Goal: Information Seeking & Learning: Check status

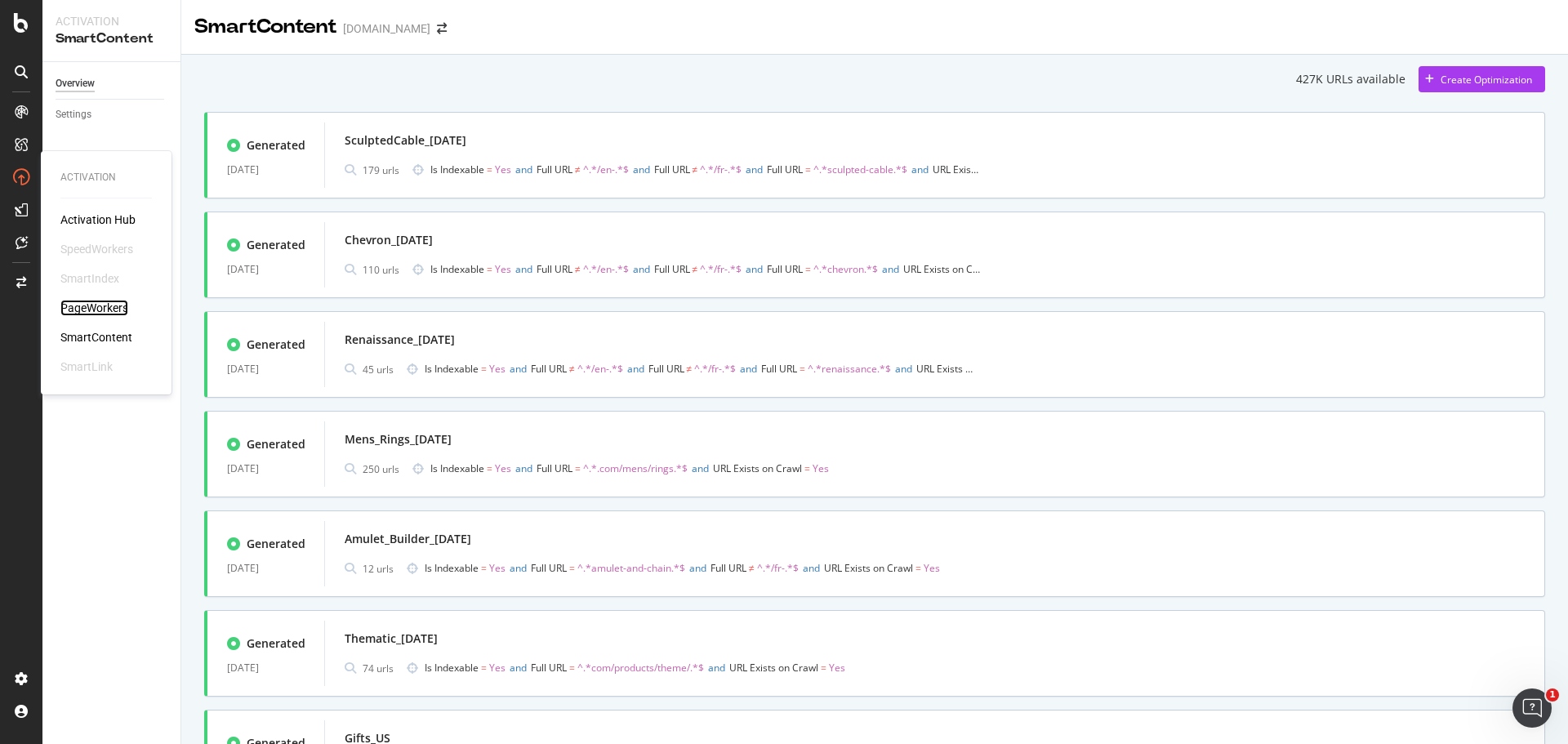
click at [90, 306] on div "PageWorkers" at bounding box center [94, 307] width 68 height 17
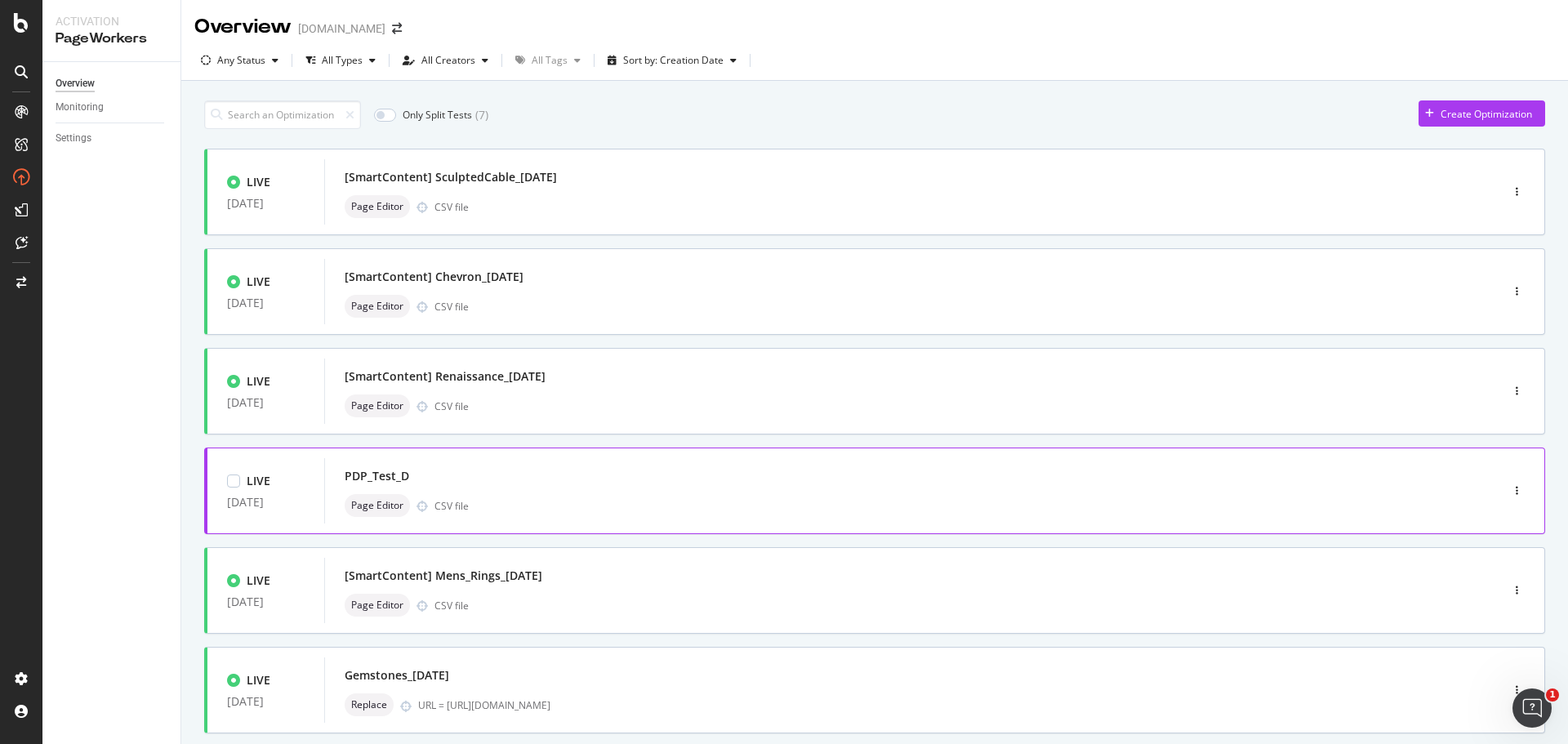
click at [717, 487] on div "PDP_Test_D" at bounding box center [888, 475] width 1086 height 23
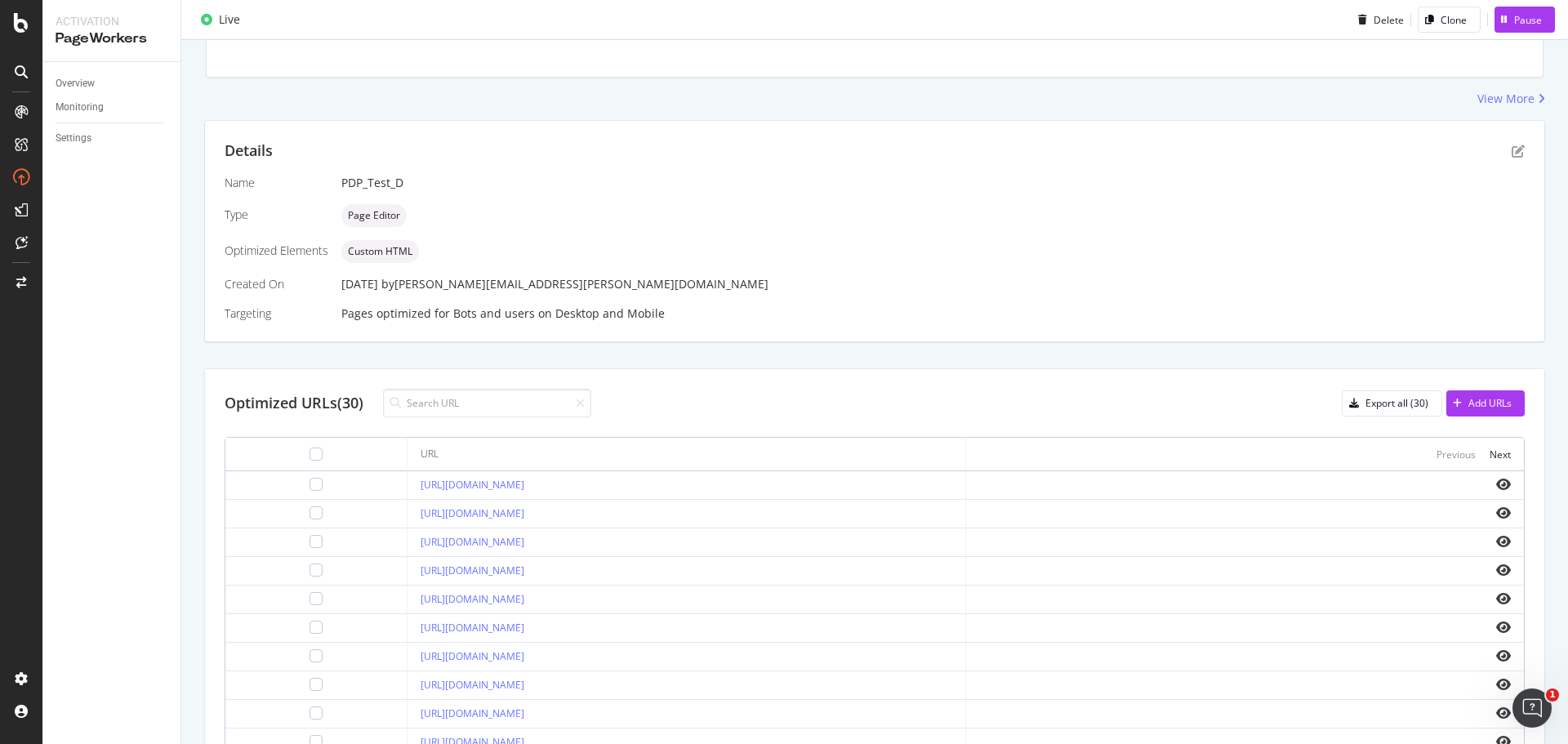
scroll to position [479, 0]
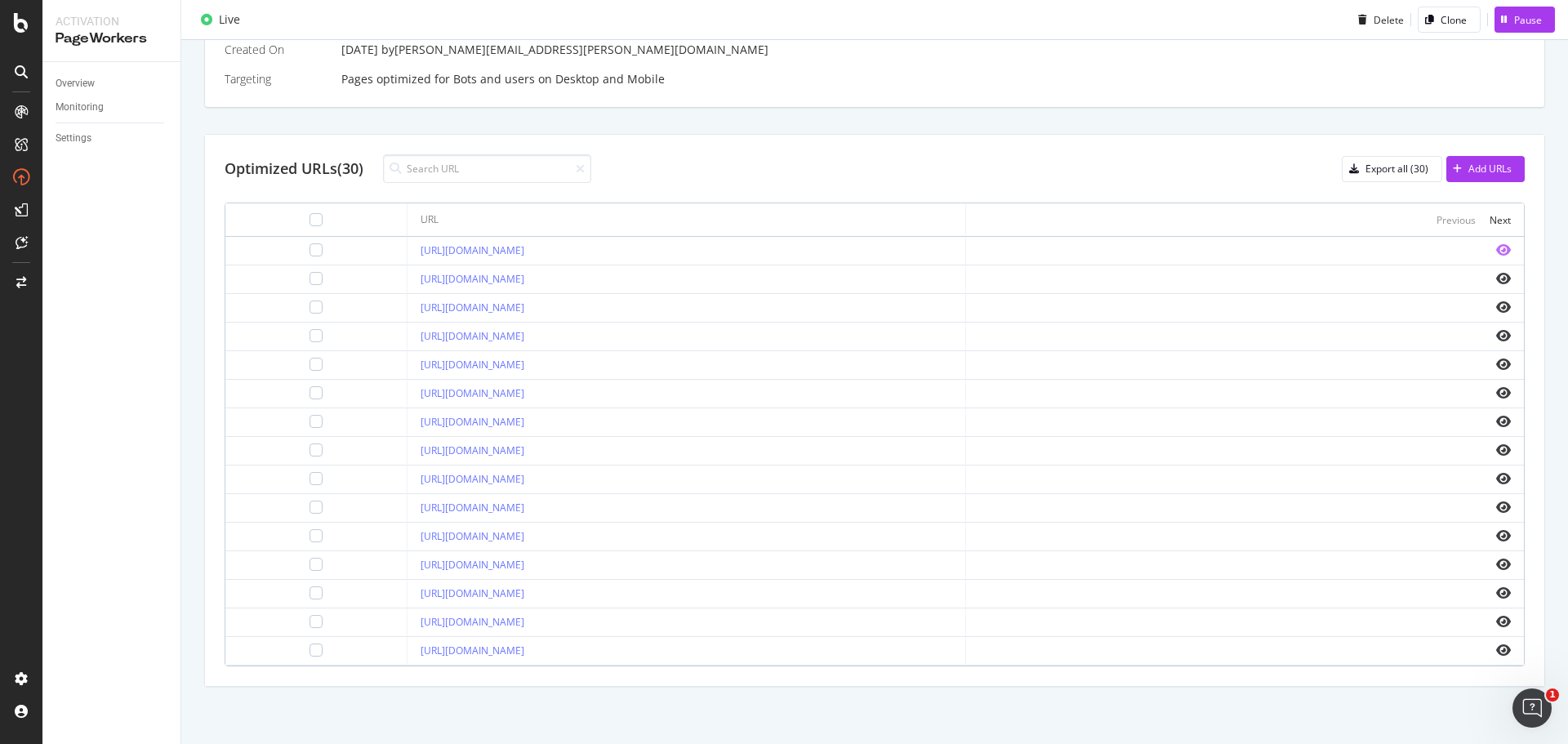
click at [1496, 250] on icon "eye" at bounding box center [1503, 249] width 15 height 13
click at [524, 279] on link "[URL][DOMAIN_NAME]" at bounding box center [472, 279] width 103 height 14
click at [524, 655] on link "[URL][DOMAIN_NAME]" at bounding box center [472, 650] width 103 height 14
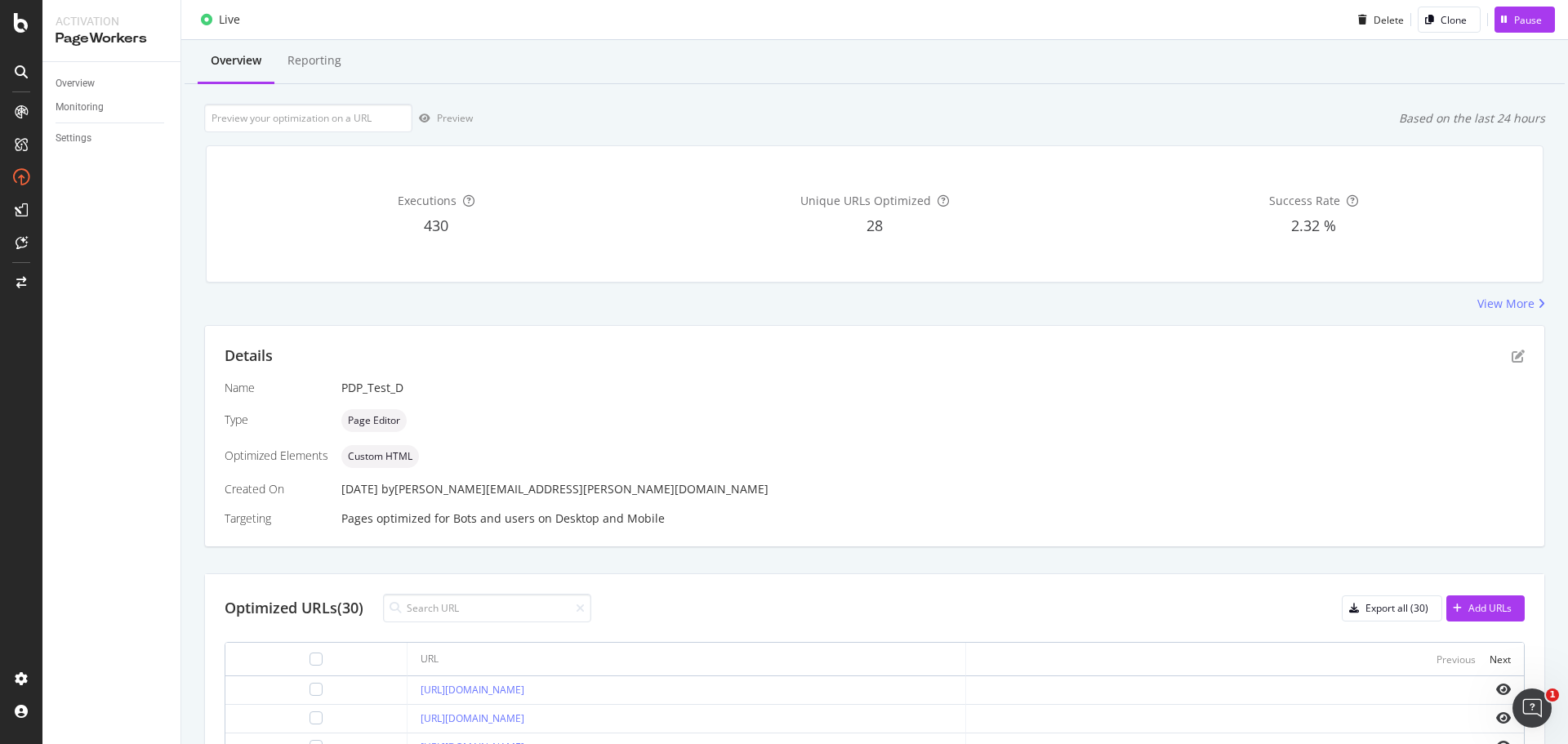
scroll to position [0, 0]
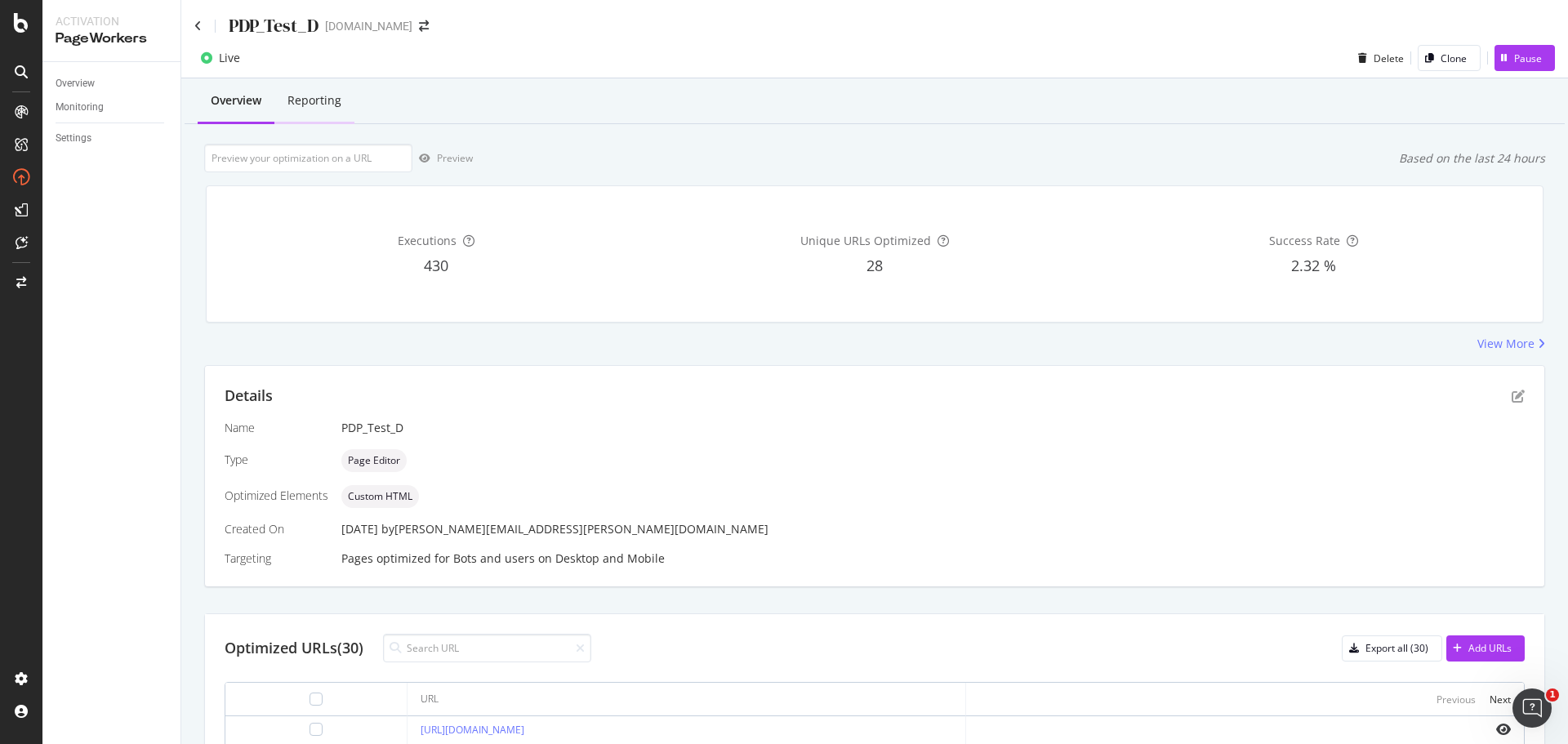
click at [327, 98] on div "Reporting" at bounding box center [314, 101] width 54 height 17
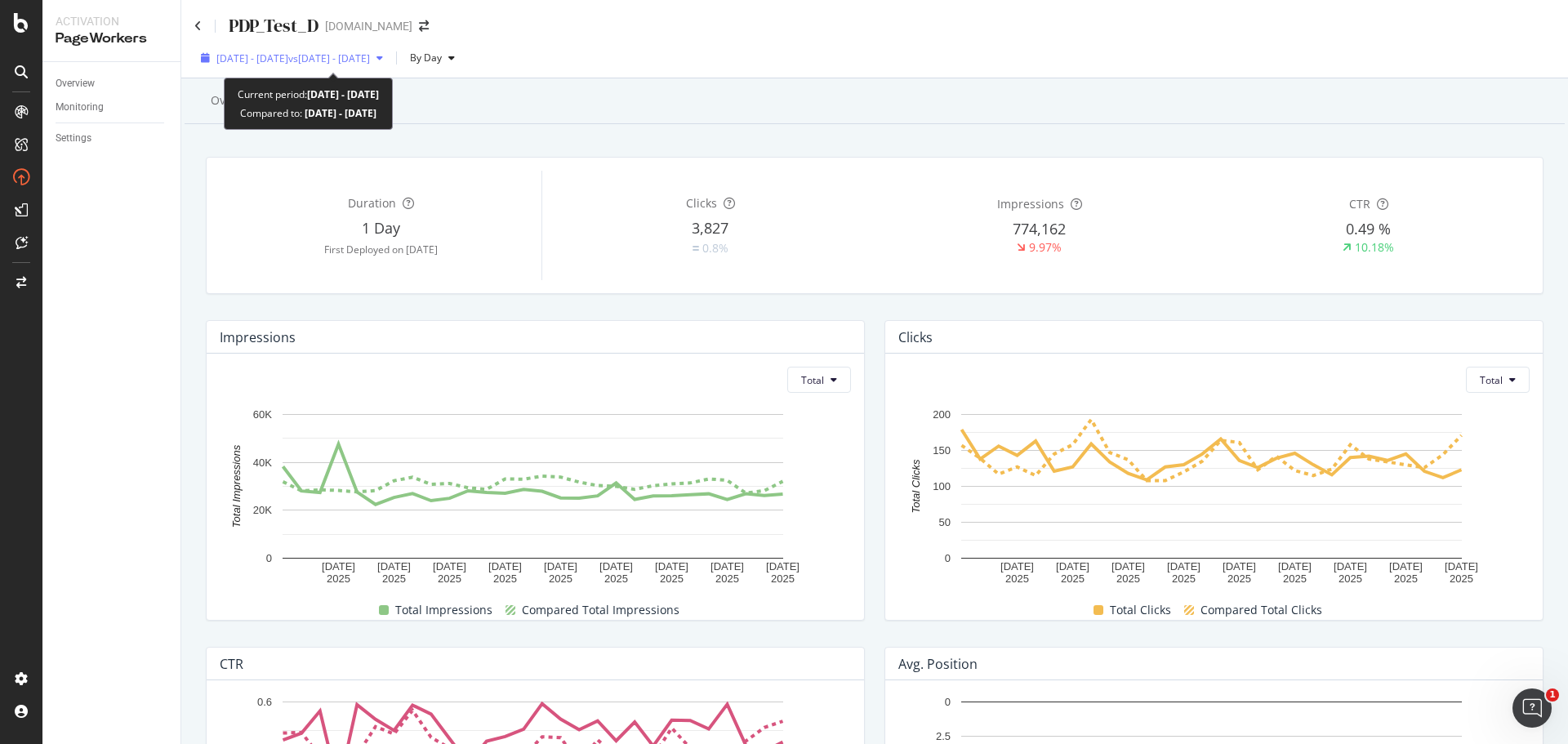
click at [305, 45] on div "[DATE] - [DATE] vs [DATE] - [DATE]" at bounding box center [292, 57] width 195 height 25
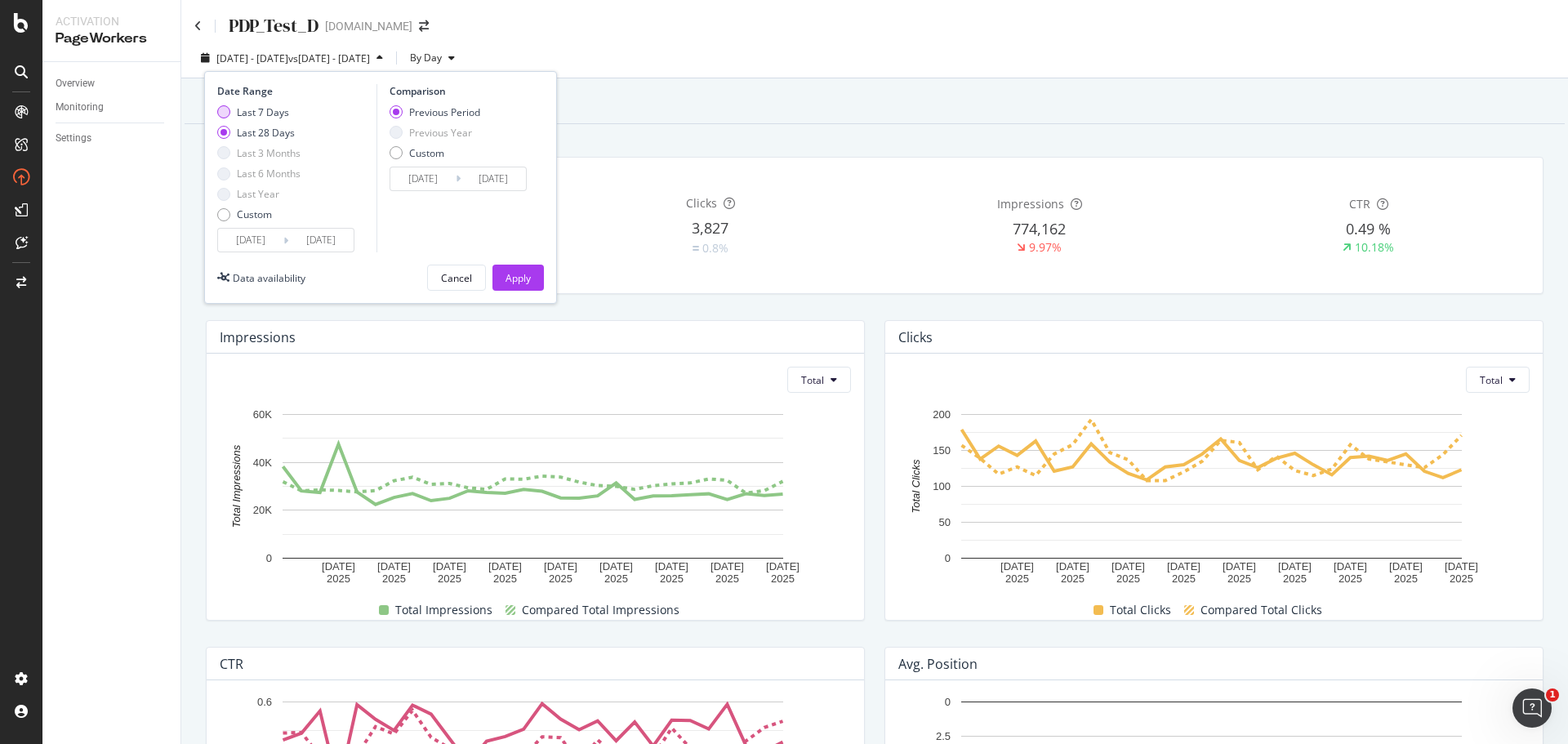
click at [219, 116] on div "Last 7 Days" at bounding box center [223, 111] width 13 height 13
type input "[DATE]"
click at [526, 275] on div "Apply" at bounding box center [518, 278] width 26 height 14
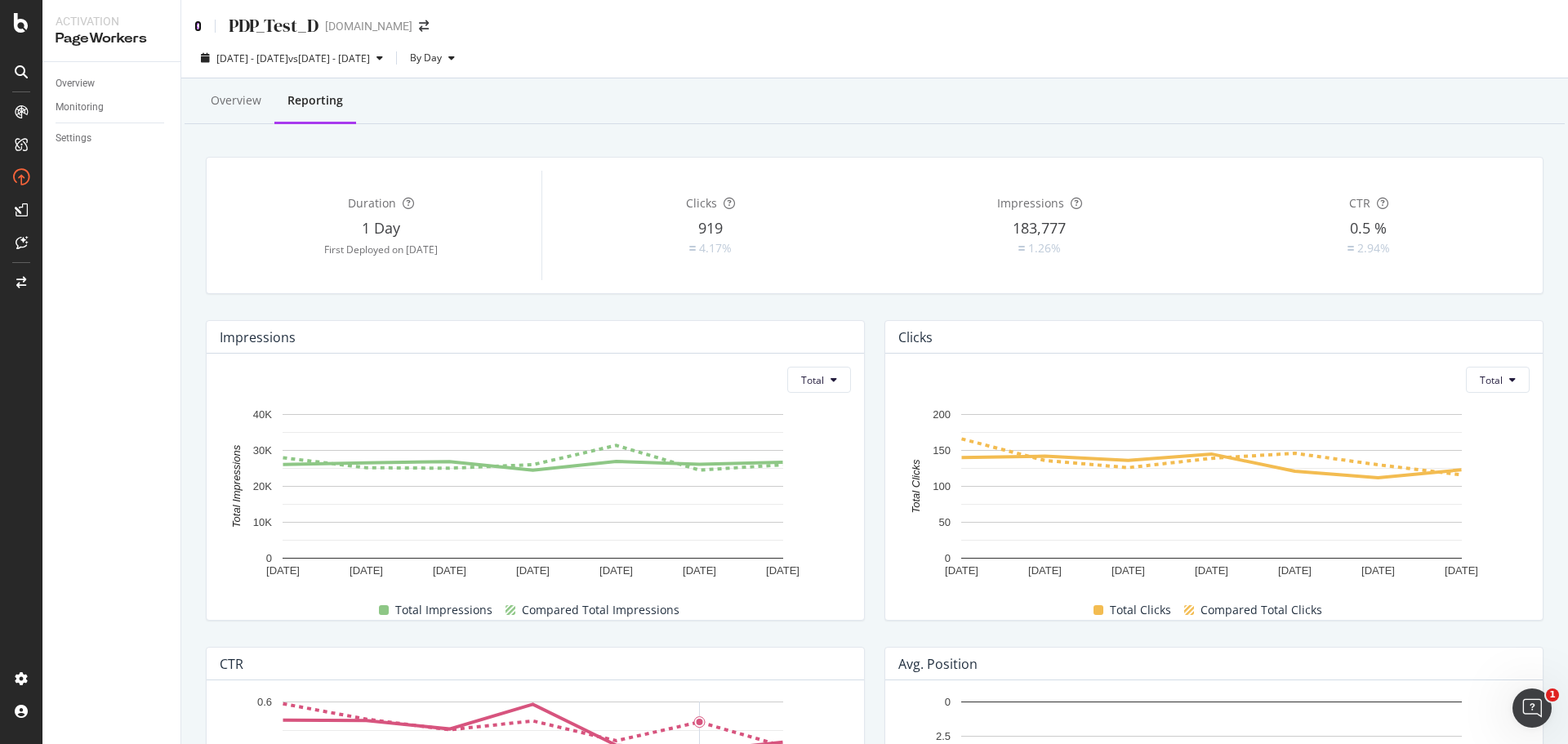
click at [196, 25] on icon at bounding box center [197, 27] width 7 height 12
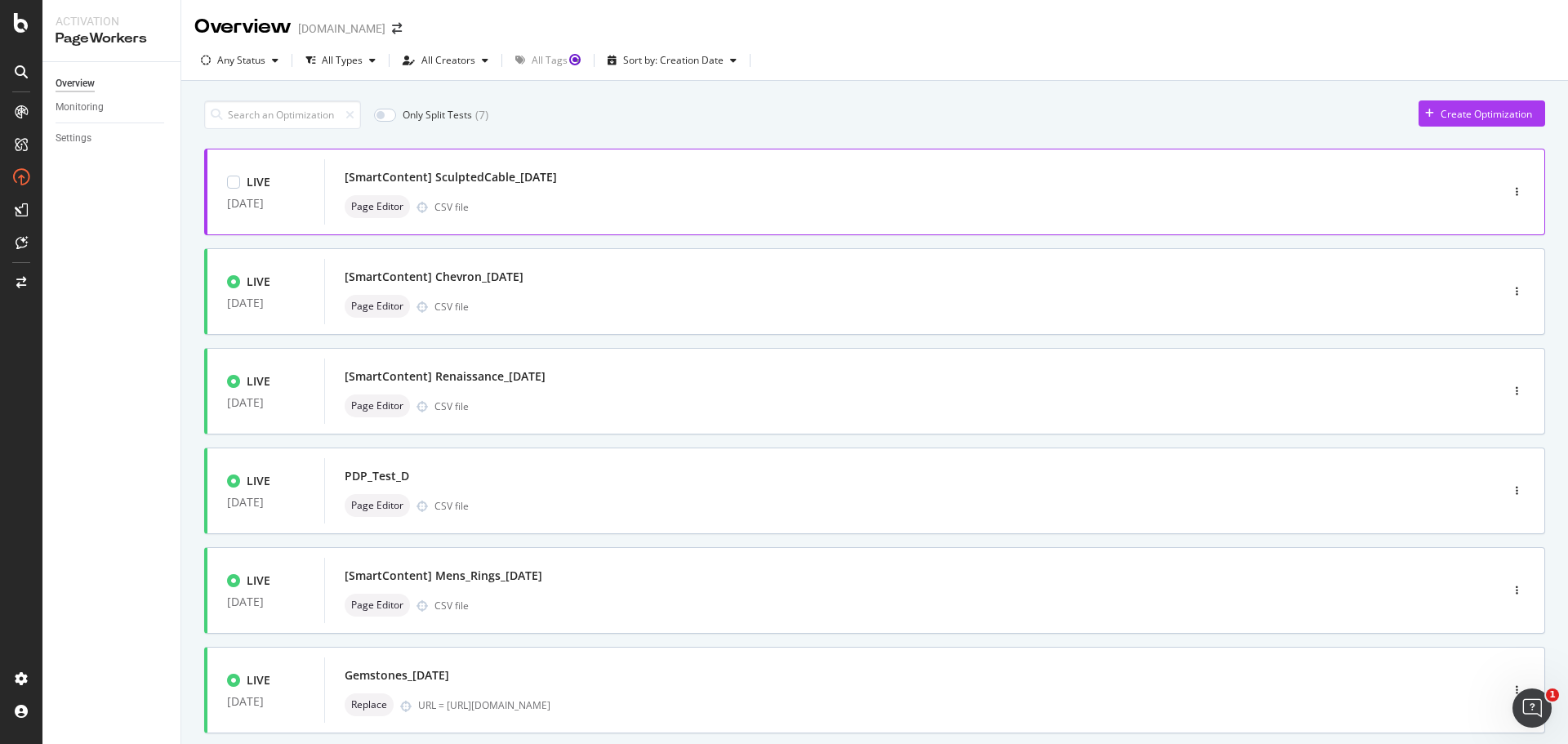
click at [855, 230] on div "LIVE [DATE] [SmartContent] SculptedCable_[DATE] Page Editor CSV file" at bounding box center [874, 192] width 1341 height 87
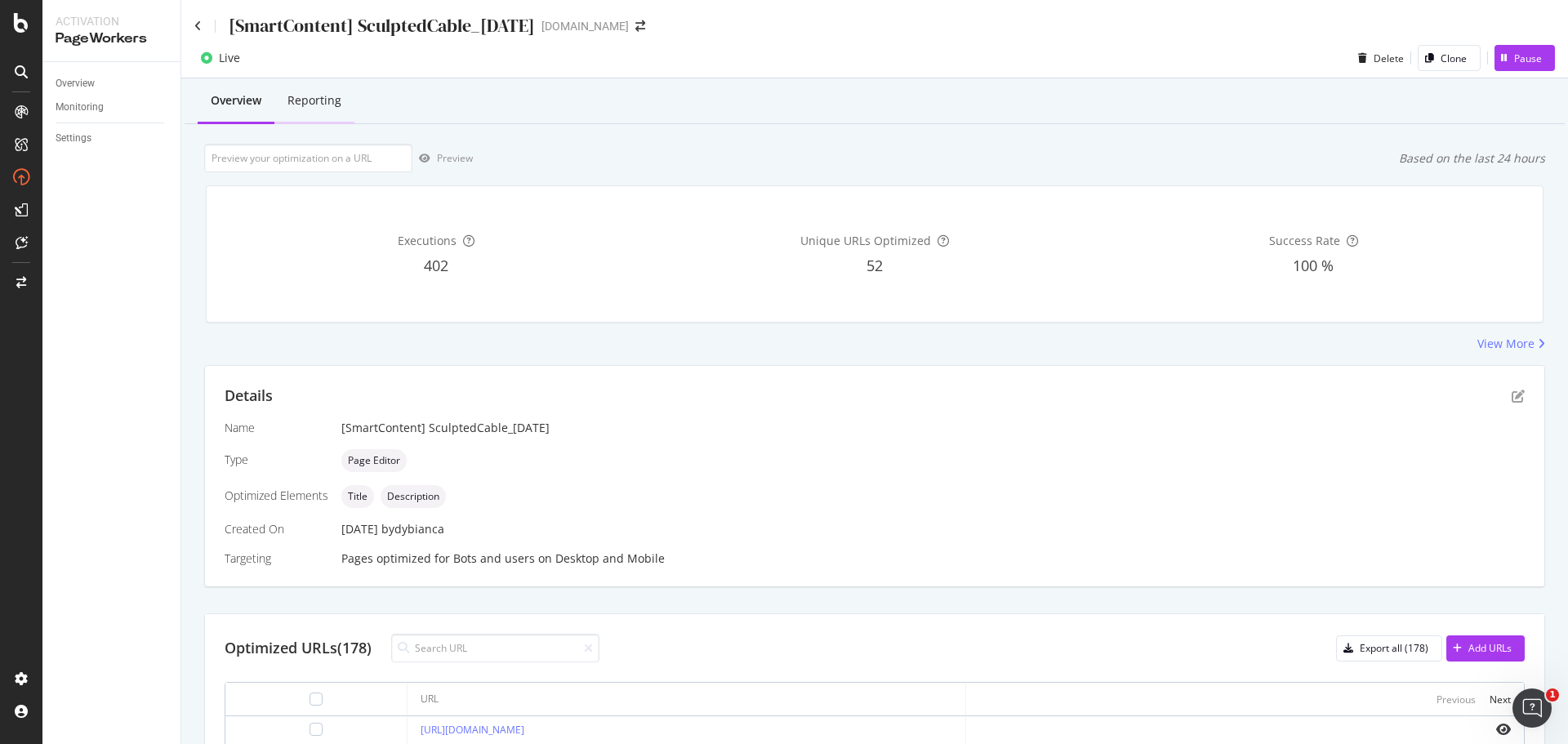
click at [331, 100] on div "Reporting" at bounding box center [314, 101] width 54 height 17
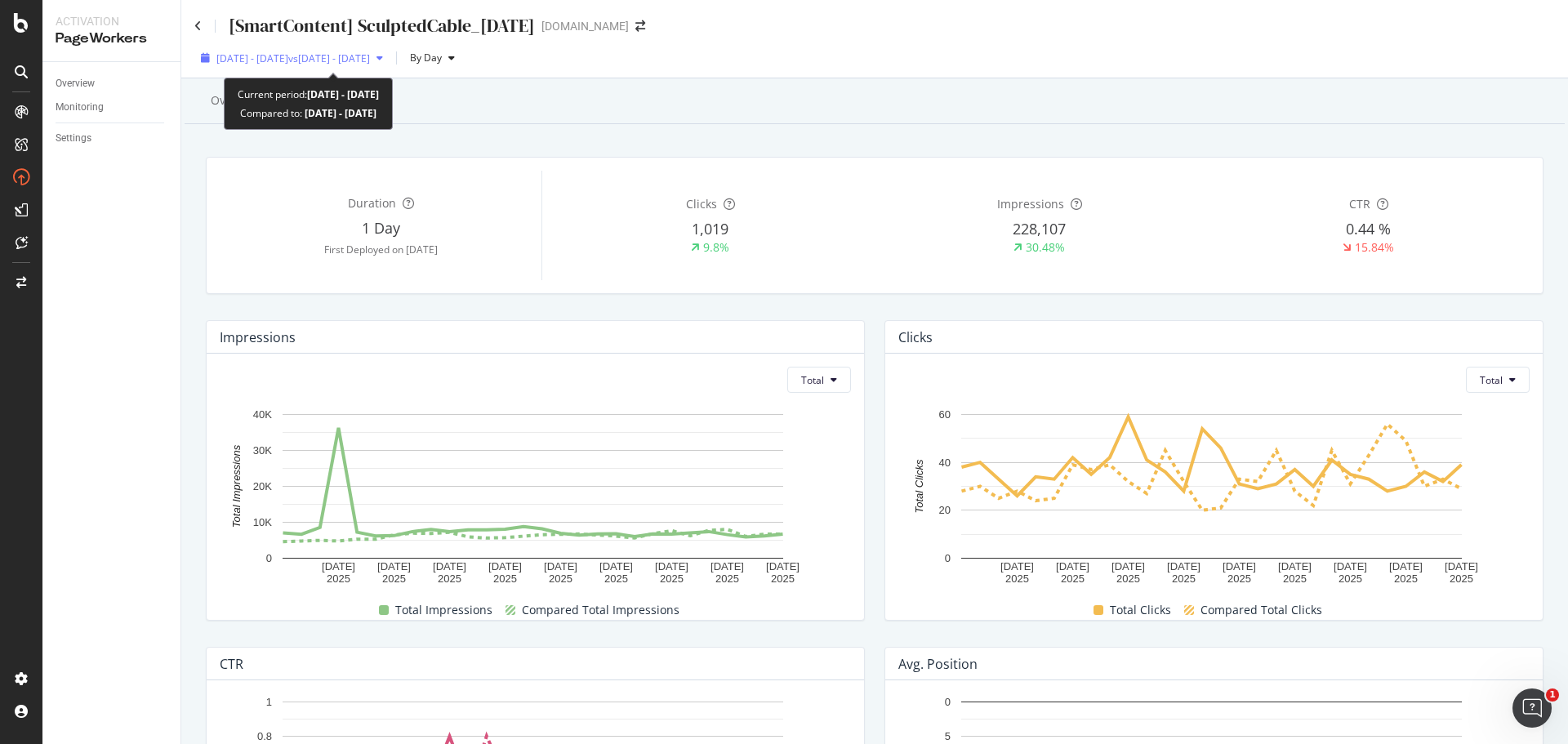
click at [264, 67] on div "[DATE] - [DATE] vs [DATE] - [DATE]" at bounding box center [292, 57] width 195 height 25
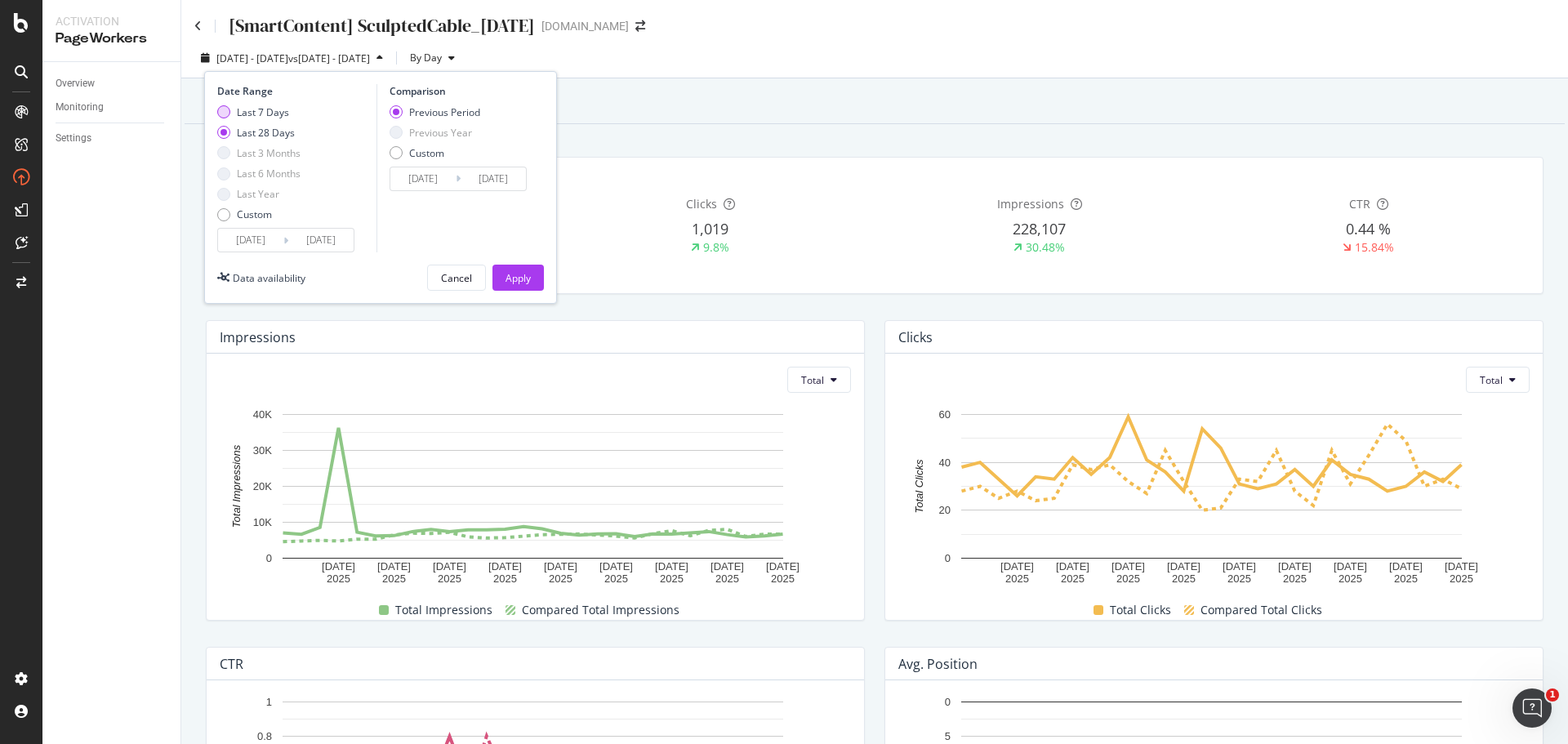
click at [223, 106] on div "Last 7 Days" at bounding box center [223, 111] width 13 height 13
type input "[DATE]"
click at [536, 270] on button "Apply" at bounding box center [518, 277] width 51 height 27
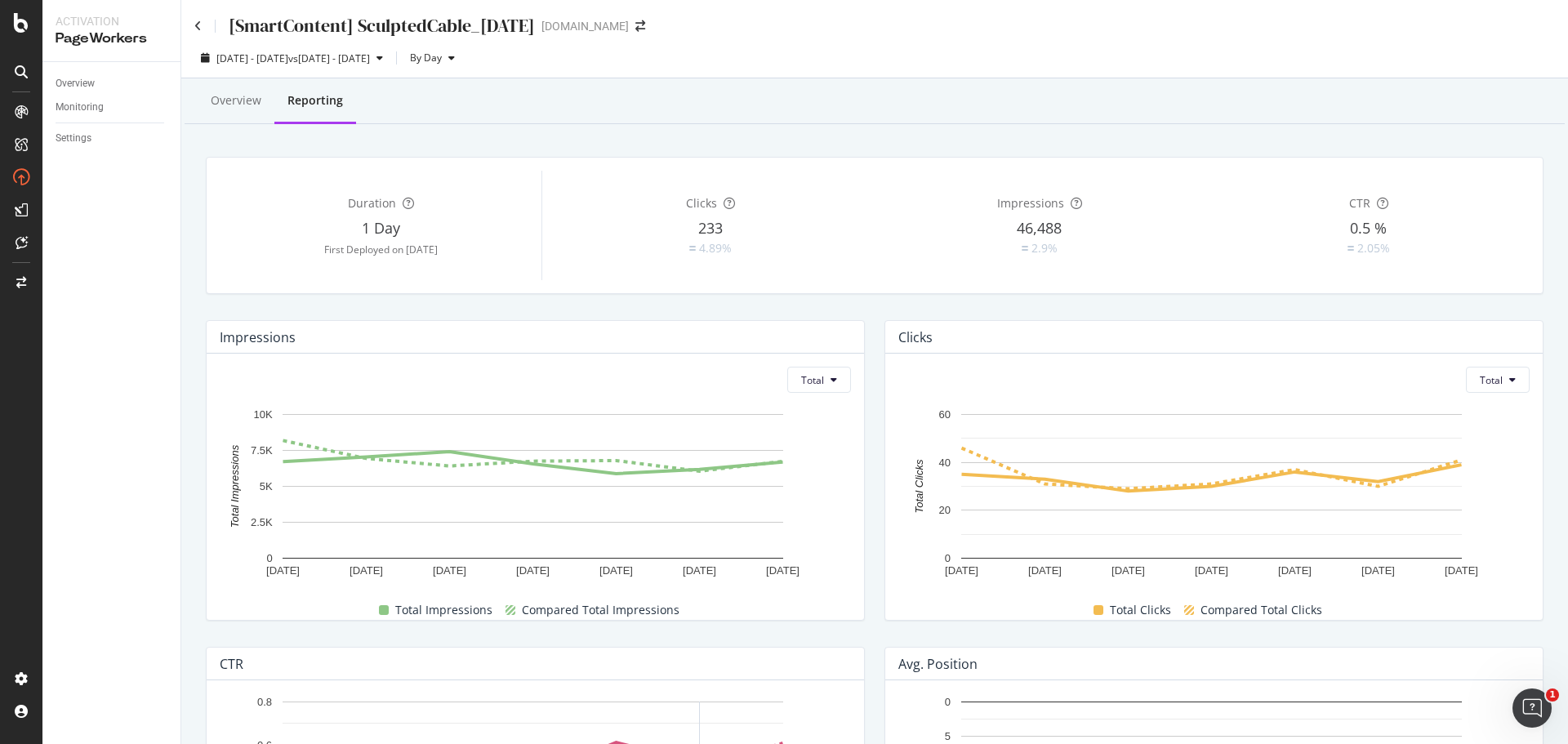
click at [814, 103] on div "Overview Reporting" at bounding box center [874, 101] width 1380 height 44
click at [194, 27] on icon at bounding box center [197, 27] width 7 height 12
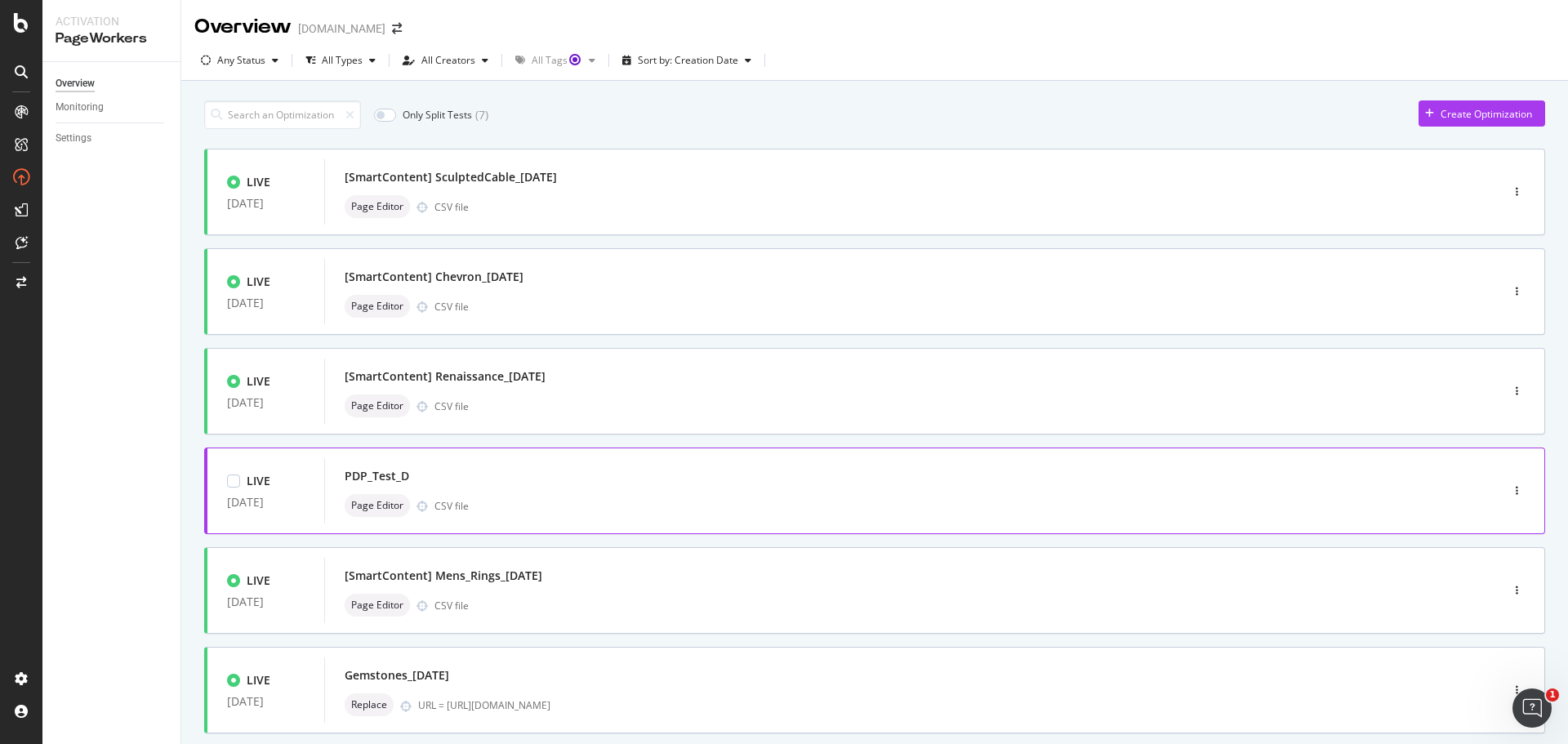
click at [679, 485] on div "PDP_Test_D" at bounding box center [888, 475] width 1086 height 23
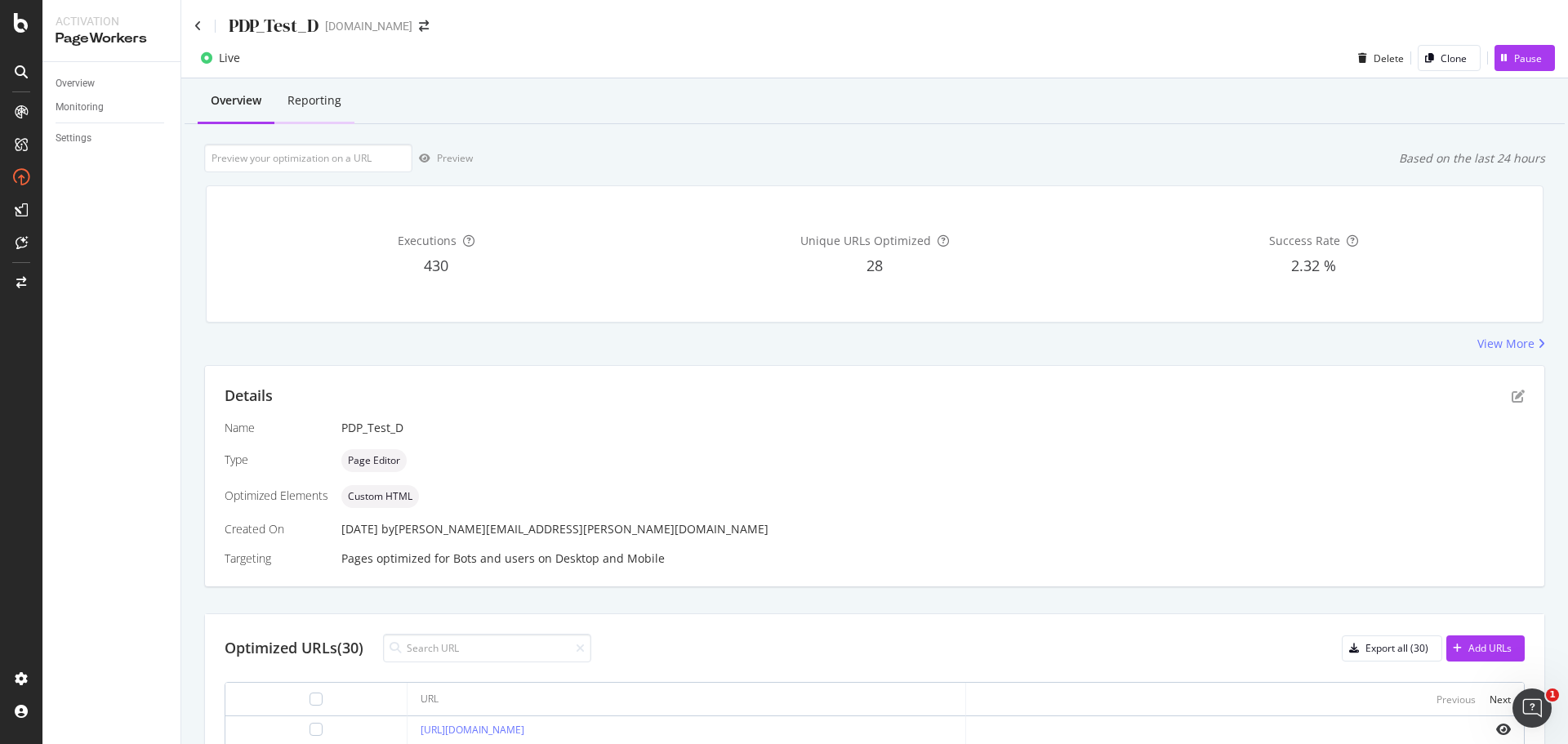
click at [334, 109] on div "Reporting" at bounding box center [313, 101] width 80 height 45
